Goal: Check status: Check status

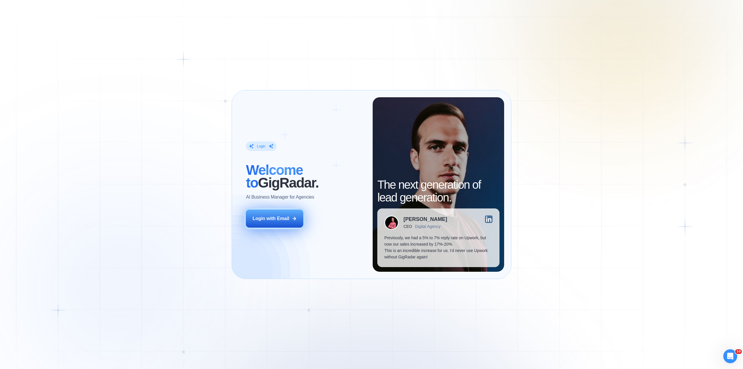
click at [260, 218] on div "Login with Email" at bounding box center [271, 218] width 37 height 6
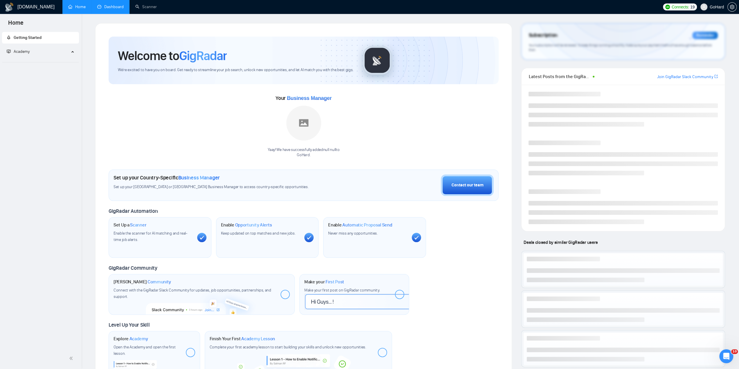
click at [112, 6] on link "Dashboard" at bounding box center [110, 6] width 26 height 5
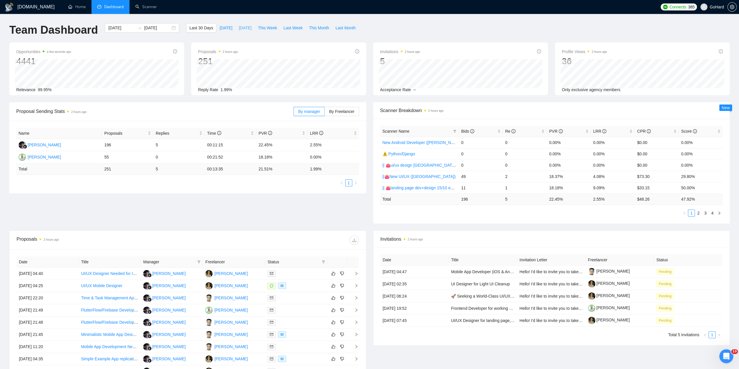
click at [239, 28] on span "[DATE]" at bounding box center [245, 28] width 13 height 6
type input "[DATE]"
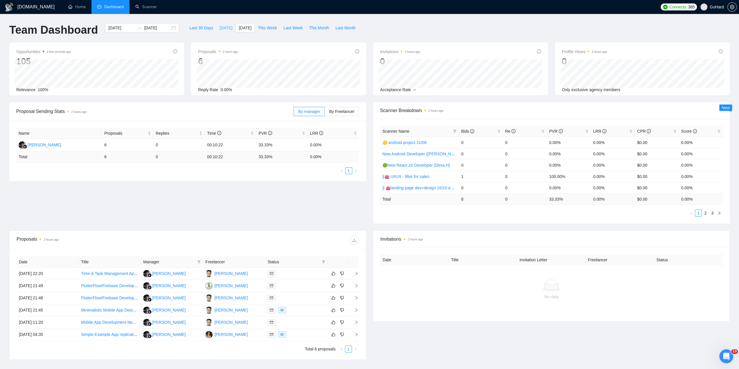
click at [220, 27] on span "[DATE]" at bounding box center [226, 28] width 13 height 6
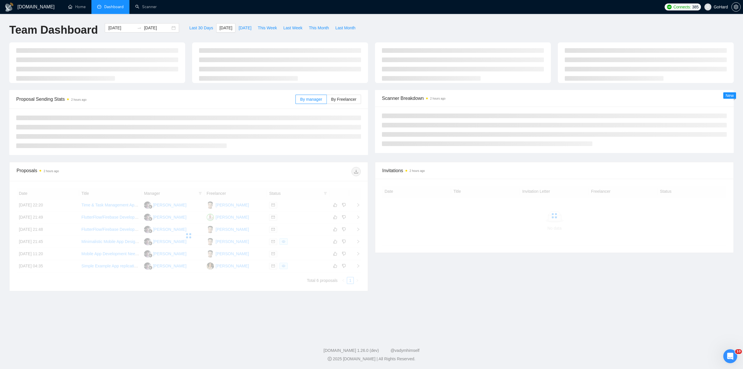
type input "[DATE]"
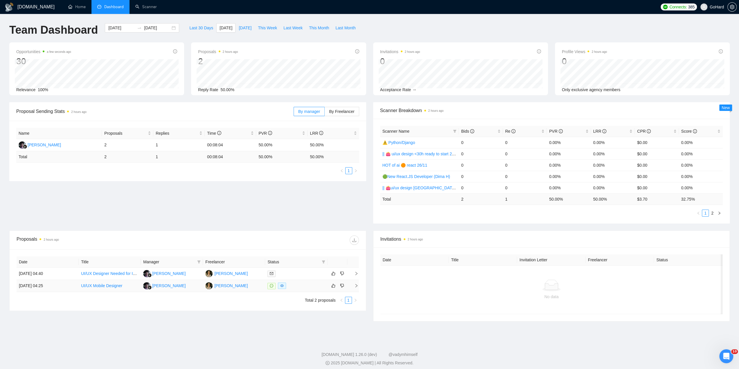
click at [304, 287] on div at bounding box center [295, 286] width 57 height 7
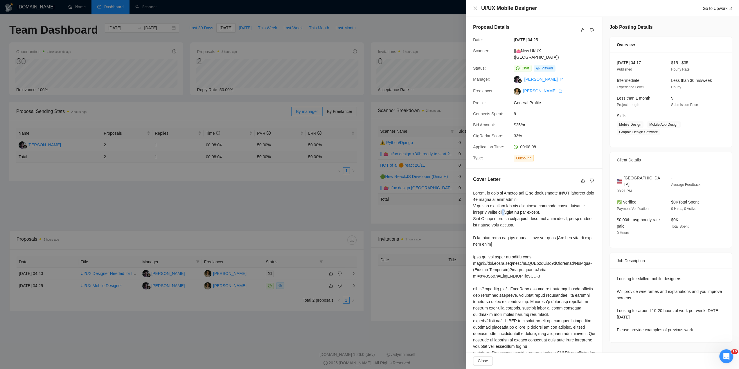
drag, startPoint x: 513, startPoint y: 206, endPoint x: 523, endPoint y: 206, distance: 9.9
click at [523, 206] on div at bounding box center [534, 308] width 122 height 236
click at [522, 66] on span "Chat" at bounding box center [525, 68] width 7 height 4
drag, startPoint x: 502, startPoint y: 213, endPoint x: 526, endPoint y: 211, distance: 24.0
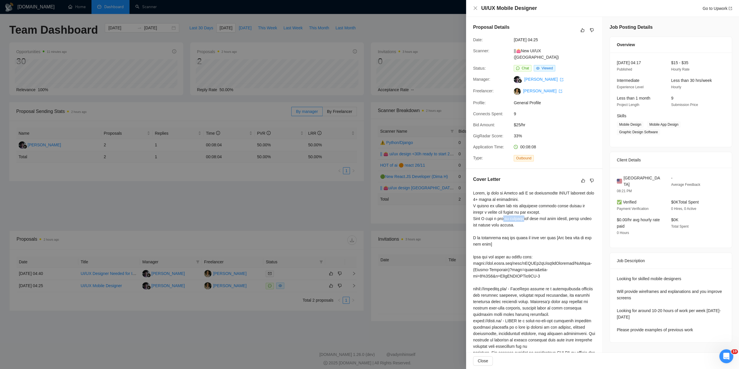
click at [525, 211] on div at bounding box center [534, 308] width 122 height 236
click at [526, 211] on div at bounding box center [534, 308] width 122 height 236
click at [474, 6] on icon "close" at bounding box center [475, 8] width 5 height 5
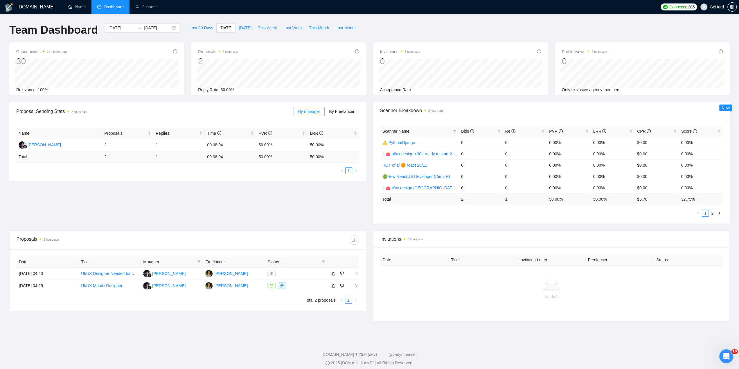
click at [266, 28] on span "This Week" at bounding box center [267, 28] width 19 height 6
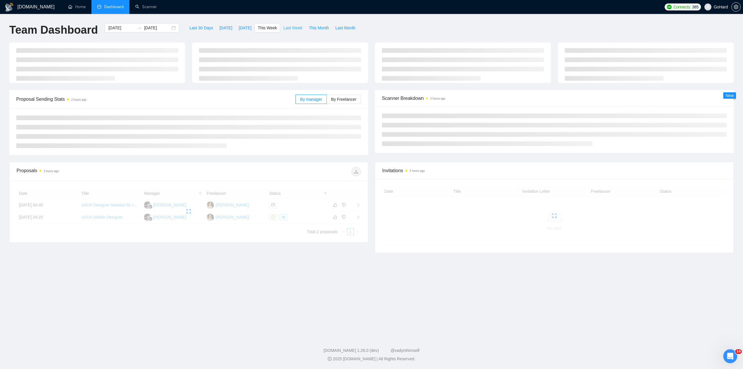
click at [283, 28] on span "Last Week" at bounding box center [292, 28] width 19 height 6
type input "[DATE]"
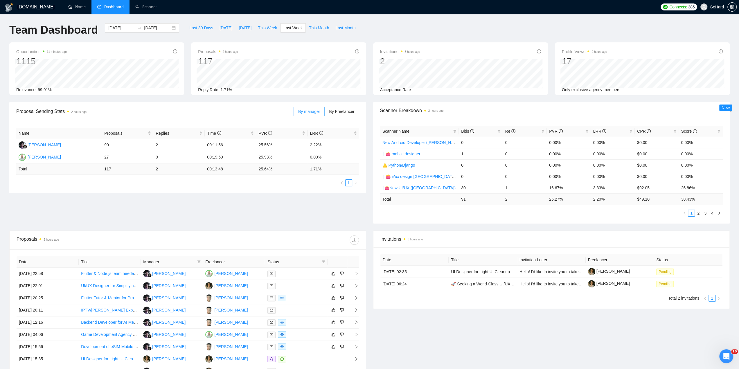
scroll to position [68, 0]
